Goal: Use online tool/utility: Utilize a website feature to perform a specific function

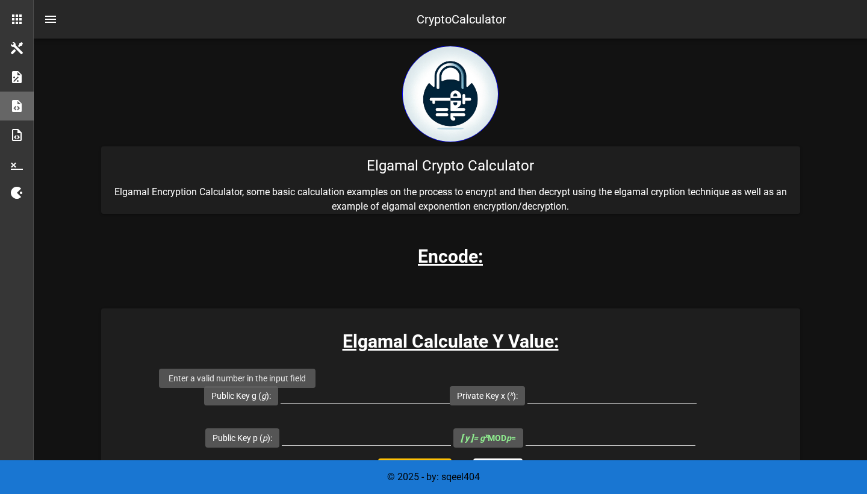
scroll to position [200, 0]
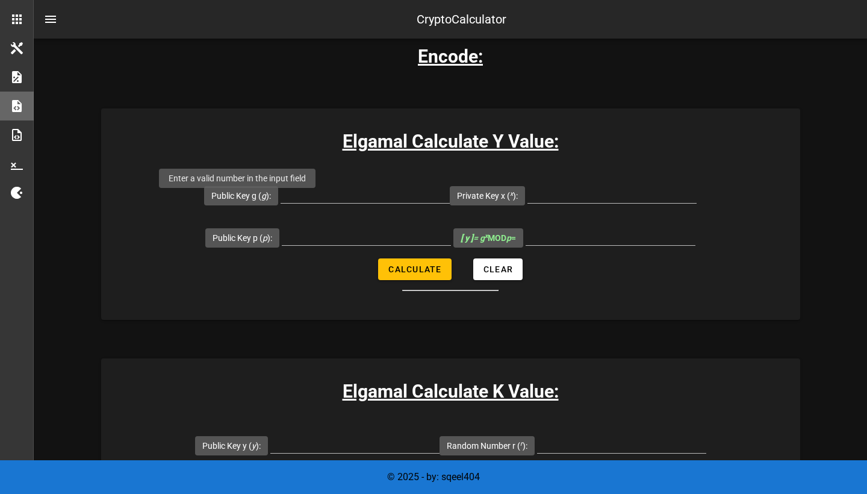
click at [244, 200] on label "Public Key g ( g ):" at bounding box center [241, 196] width 60 height 12
click at [281, 200] on input "Public Key g ( g ):" at bounding box center [365, 193] width 169 height 19
type input "42"
click at [391, 252] on div at bounding box center [366, 242] width 169 height 33
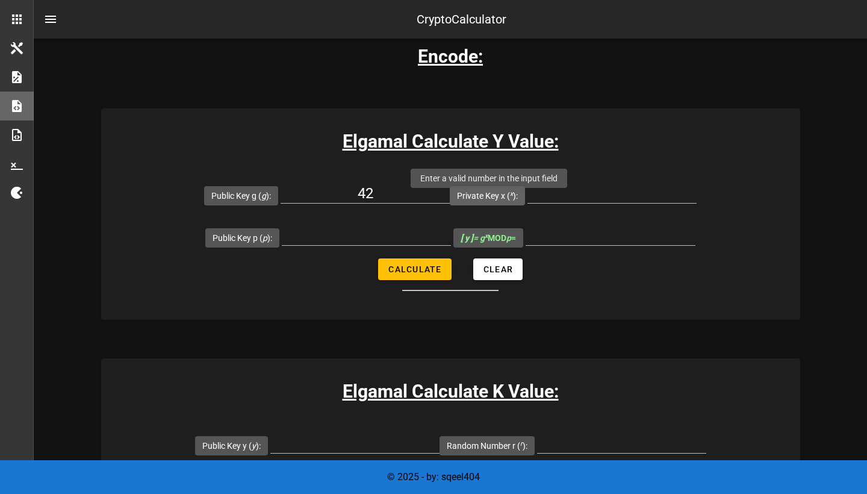
drag, startPoint x: 485, startPoint y: 248, endPoint x: 478, endPoint y: 191, distance: 57.0
click at [478, 191] on form "Public Key g ( g ): 42 Private Key x ( x ): Public Key p ( p ): [ y ] = g x MOD…" at bounding box center [450, 232] width 699 height 117
click at [478, 202] on label "Private Key x ( x ):" at bounding box center [487, 196] width 61 height 12
click at [527, 203] on input "Private Key x ( x ):" at bounding box center [611, 193] width 169 height 19
click at [478, 198] on label "Private Key x ( x ):" at bounding box center [487, 196] width 61 height 12
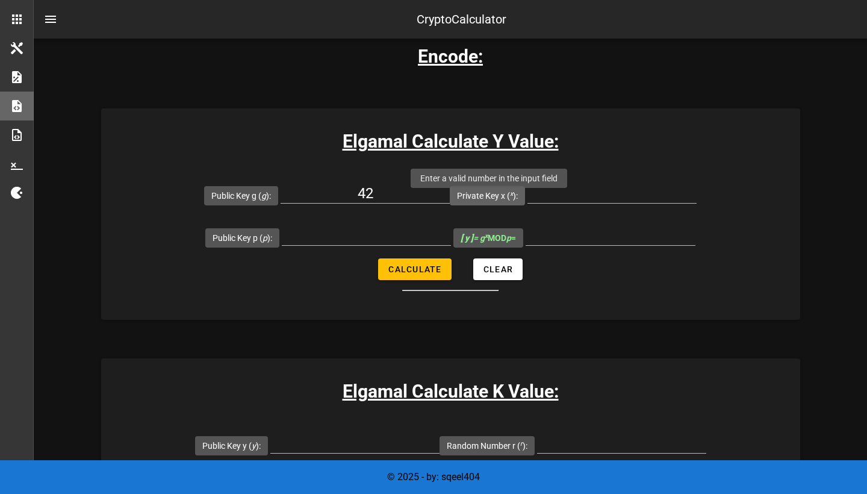
click at [527, 198] on input "Private Key x ( x ):" at bounding box center [611, 193] width 169 height 19
click at [478, 198] on label "Private Key x ( x ):" at bounding box center [487, 196] width 61 height 12
click at [527, 198] on input "Private Key x ( x ):" at bounding box center [611, 193] width 169 height 19
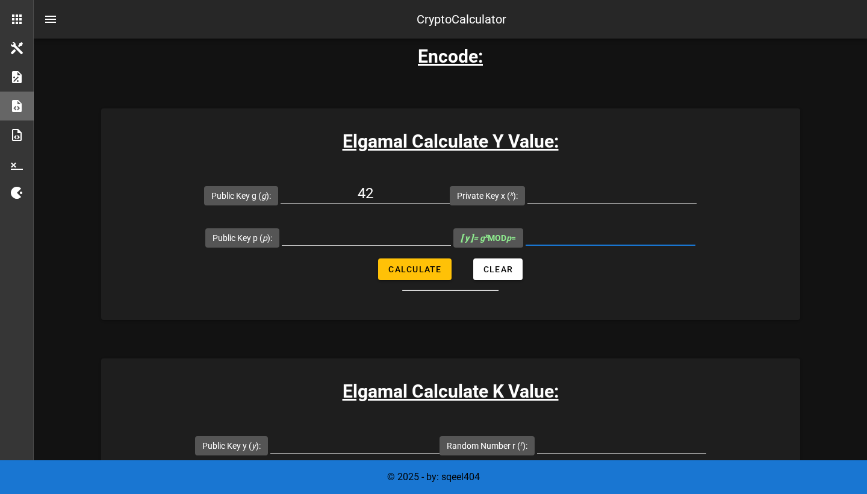
click at [582, 243] on input "[ y ] = g x MOD p =" at bounding box center [611, 235] width 170 height 19
click at [607, 243] on input "[ y ] = g x MOD p =" at bounding box center [611, 235] width 170 height 19
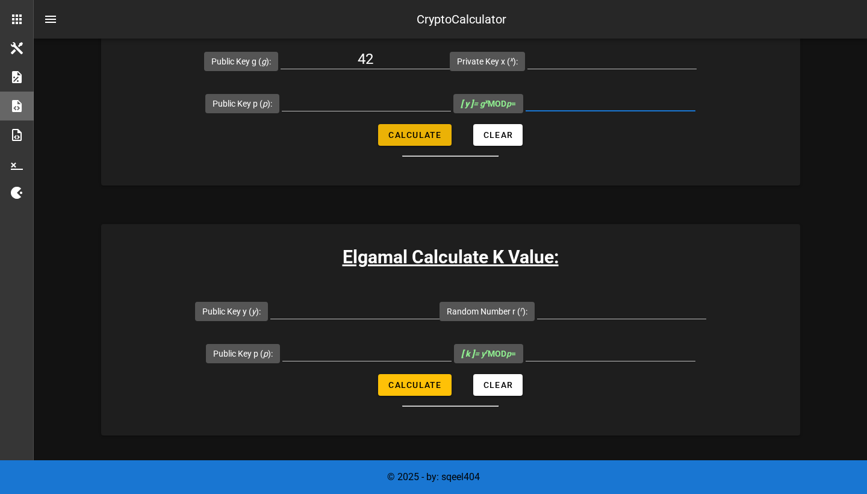
scroll to position [335, 0]
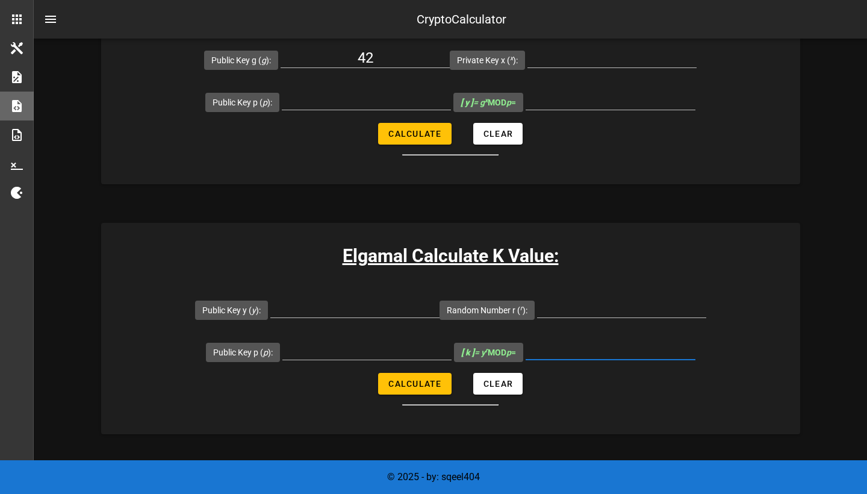
click at [589, 359] on input "[ k ] = y r MOD p =" at bounding box center [611, 349] width 170 height 19
click at [353, 331] on div at bounding box center [354, 326] width 169 height 8
click at [338, 317] on input "Public Key y ( y ):" at bounding box center [354, 307] width 169 height 19
type input "42"
click at [359, 355] on input "Public Key p ( p ):" at bounding box center [366, 349] width 169 height 19
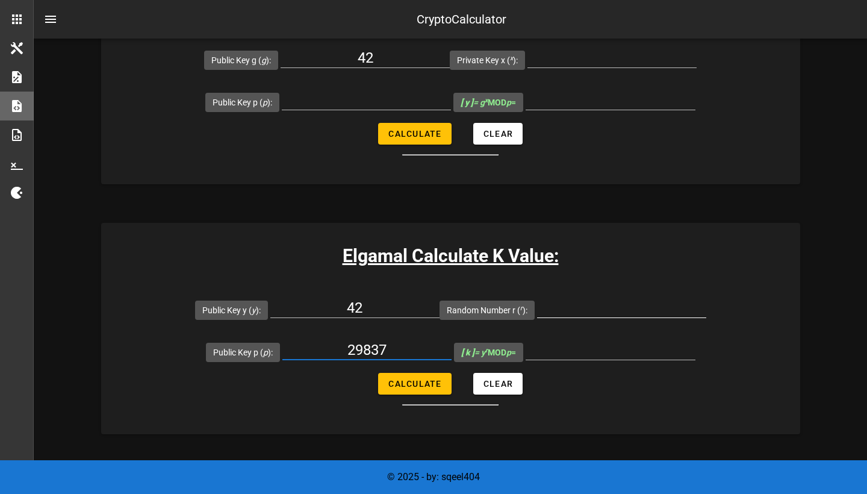
type input "29837"
click at [580, 316] on input "Random Number r ( r ):" at bounding box center [621, 307] width 169 height 19
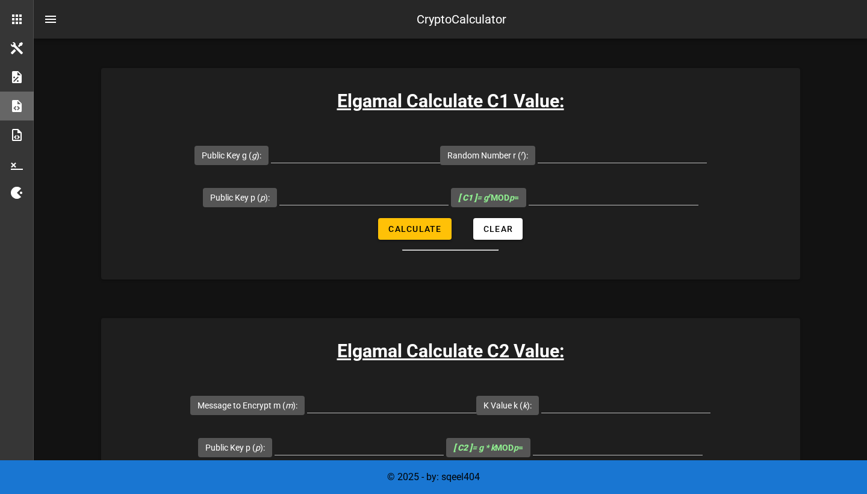
scroll to position [763, 0]
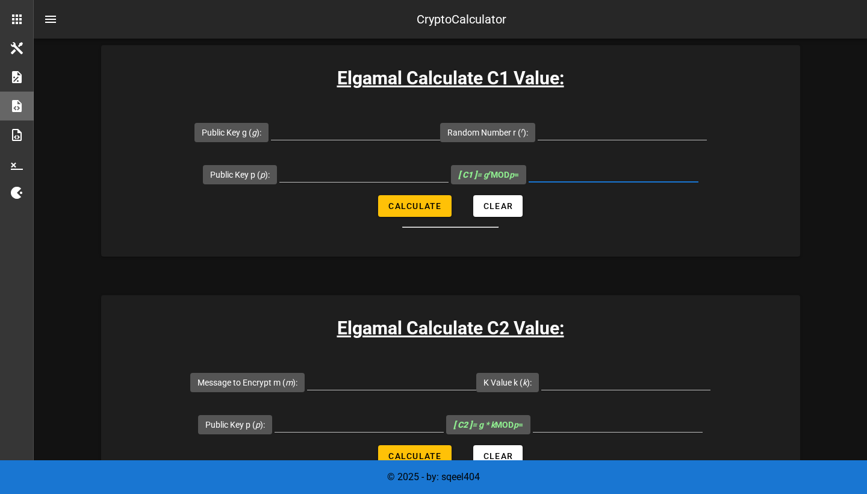
click at [571, 182] on input "[ C1 ] = g r MOD p =" at bounding box center [614, 172] width 170 height 19
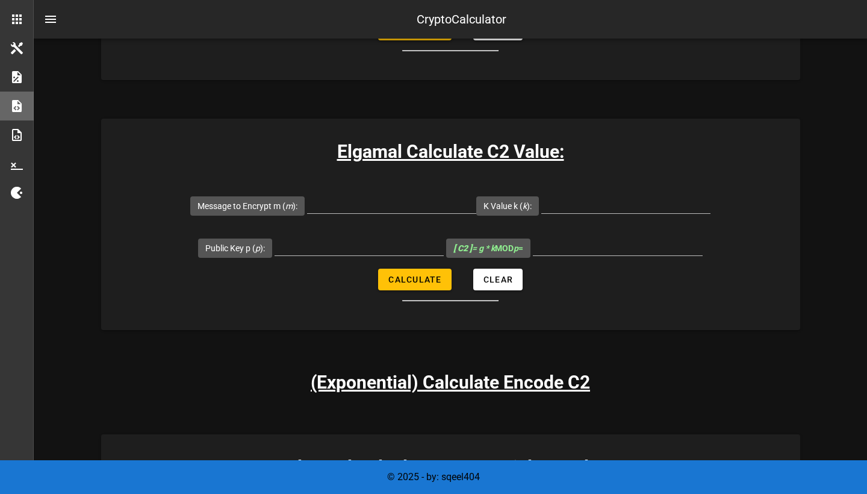
scroll to position [943, 0]
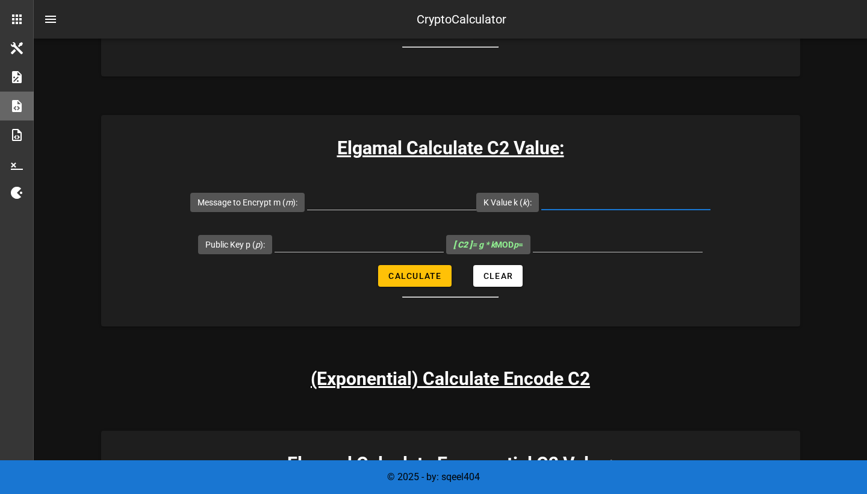
click at [618, 208] on input "K Value k ( k ):" at bounding box center [625, 199] width 169 height 19
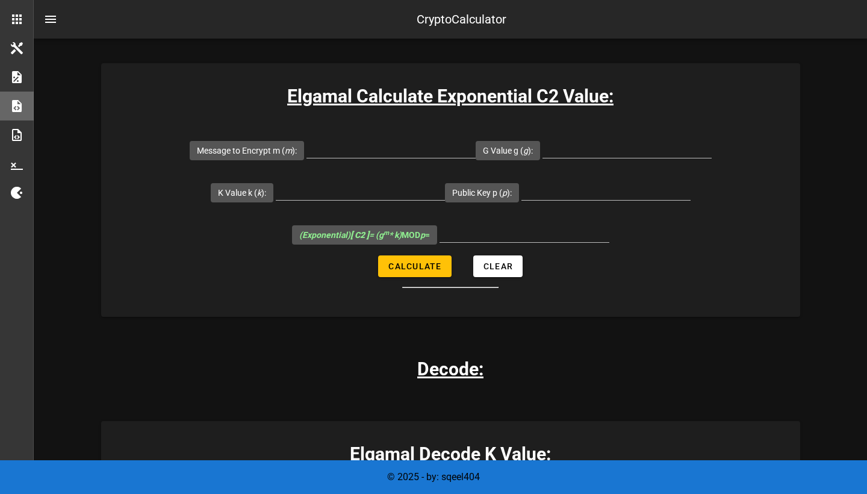
scroll to position [1286, 0]
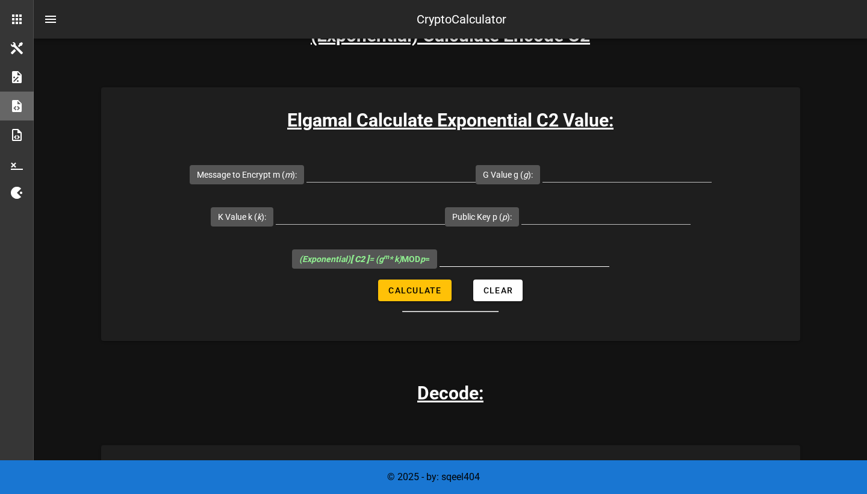
click at [493, 266] on input "(Exponential) [ C2 ] = (g m * k) MOD p =" at bounding box center [525, 256] width 170 height 19
click at [415, 224] on input "K Value k ( k ):" at bounding box center [360, 214] width 169 height 19
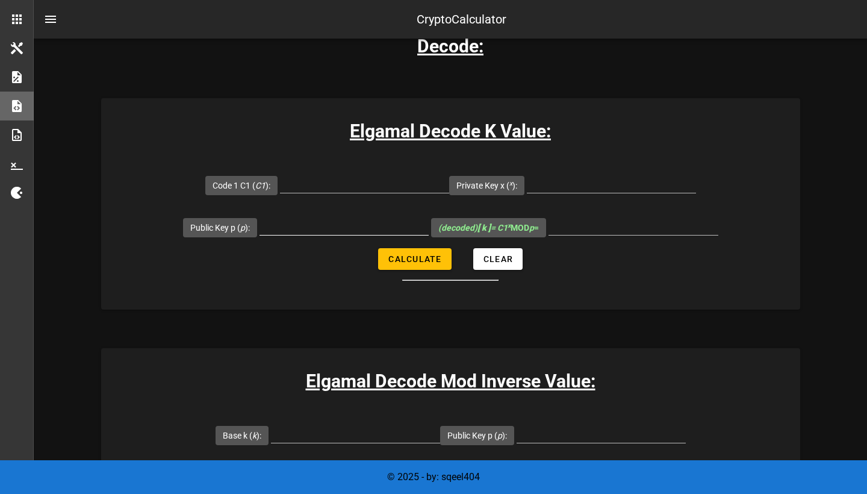
scroll to position [1617, 0]
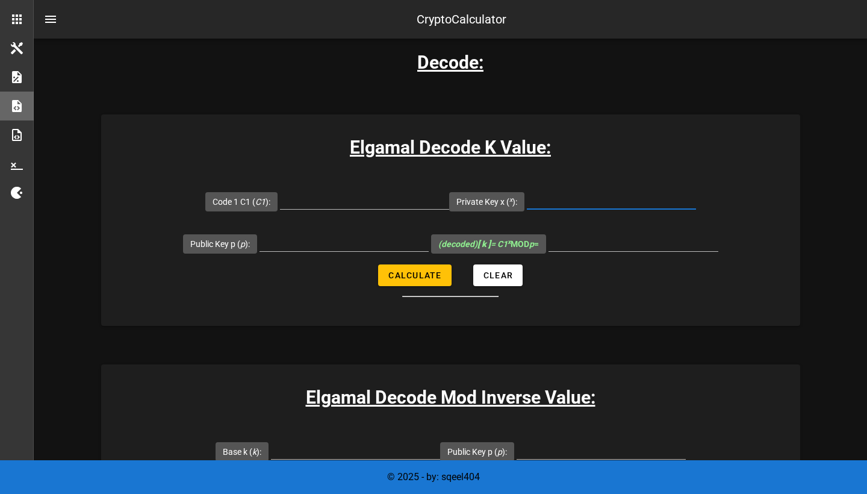
click at [568, 209] on input "Private Key x ( x ):" at bounding box center [611, 199] width 169 height 19
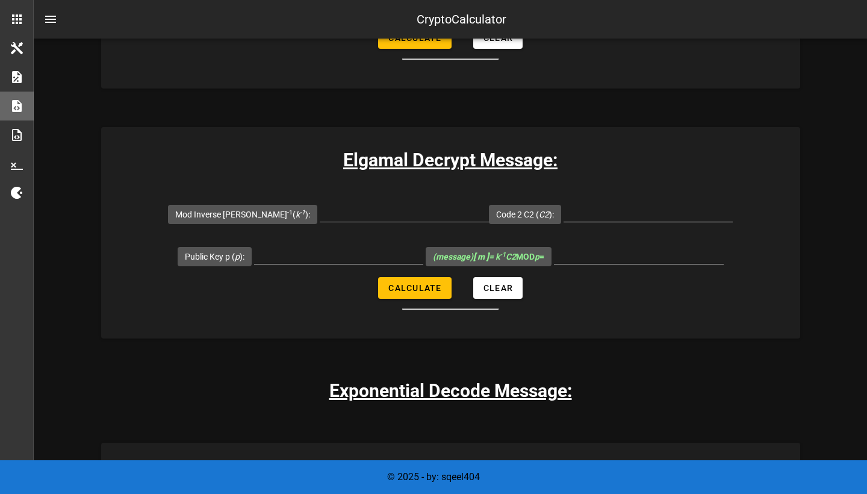
scroll to position [2102, 0]
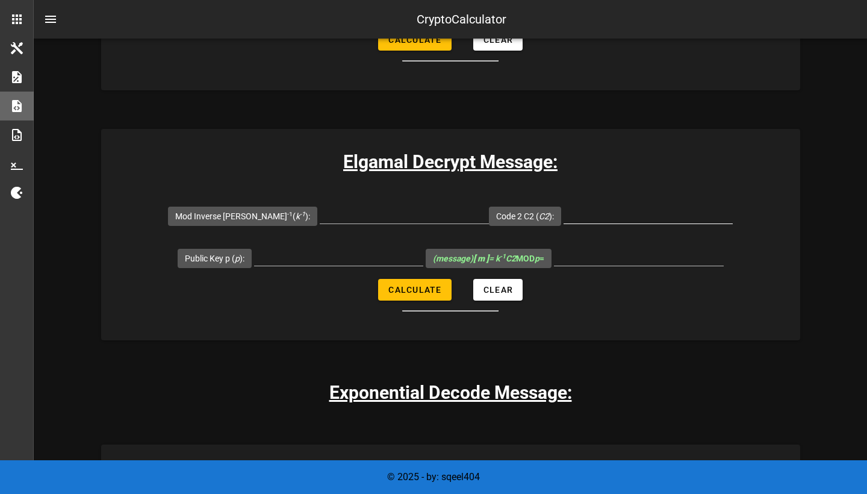
click at [568, 223] on input "Code 2 C2 ( C2 ):" at bounding box center [648, 213] width 169 height 19
type input "23447"
click at [356, 223] on input "Mod Inverse [PERSON_NAME] -1 ( k -1 ):" at bounding box center [404, 213] width 169 height 19
type input "42"
click at [319, 266] on input "Public Key p ( p ):" at bounding box center [338, 255] width 169 height 19
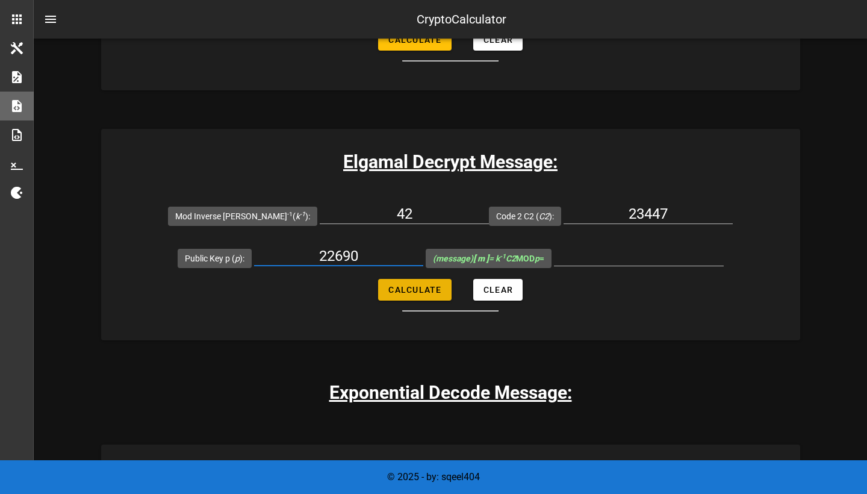
type input "22690"
click at [401, 294] on span "Calculate" at bounding box center [415, 290] width 54 height 10
type input "9104"
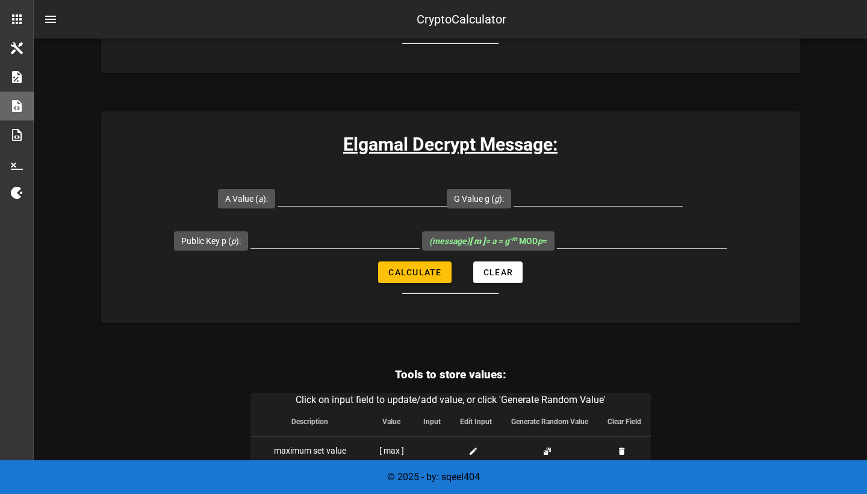
scroll to position [2687, 0]
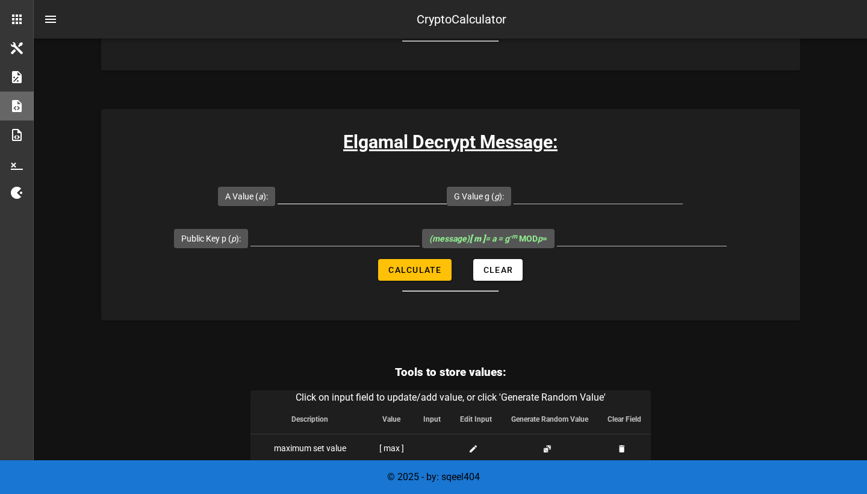
click at [393, 204] on input "A Value ( a ):" at bounding box center [362, 193] width 169 height 19
type input "4"
click at [548, 204] on input "G Value g ( g ):" at bounding box center [598, 193] width 169 height 19
click at [413, 204] on input "A Value ( a ):" at bounding box center [362, 193] width 169 height 19
type input "22690"
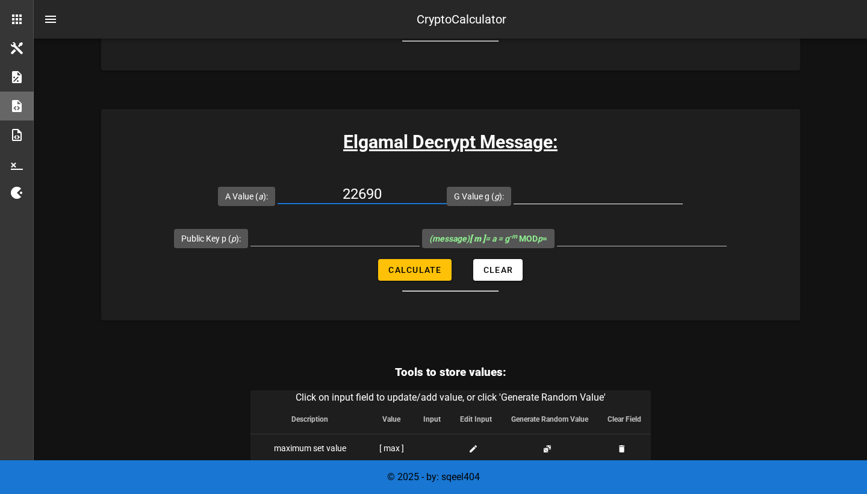
click at [618, 202] on input "G Value g ( g ):" at bounding box center [598, 193] width 169 height 19
type input "42"
click at [302, 246] on input "Public Key p ( p ):" at bounding box center [334, 235] width 169 height 19
type input "29837"
click at [414, 275] on span "Calculate" at bounding box center [415, 270] width 54 height 10
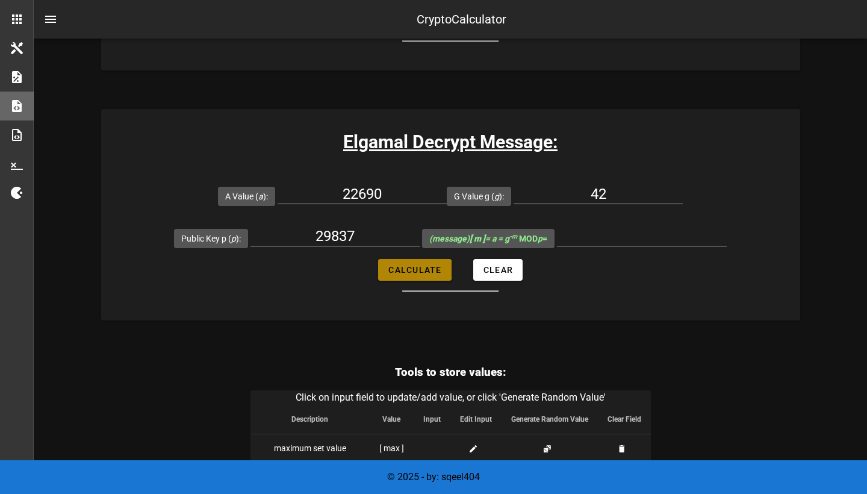
type input "24774"
click at [650, 246] on input "24774" at bounding box center [642, 235] width 170 height 19
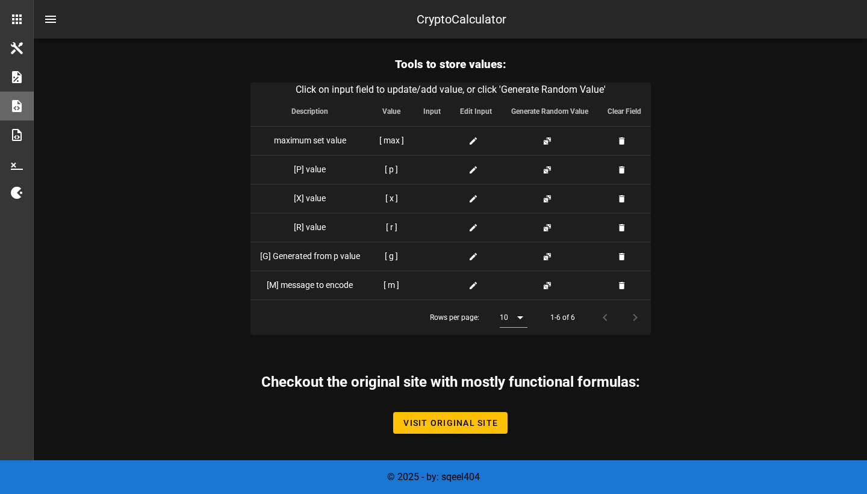
scroll to position [3009, 0]
